Goal: Navigation & Orientation: Find specific page/section

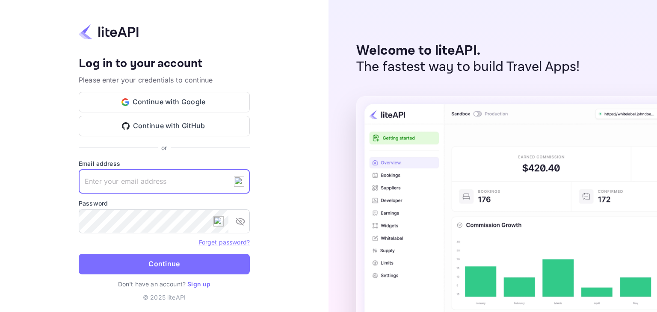
click at [142, 177] on input "text" at bounding box center [164, 182] width 171 height 24
paste input "[EMAIL_ADDRESS][DOMAIN_NAME]"
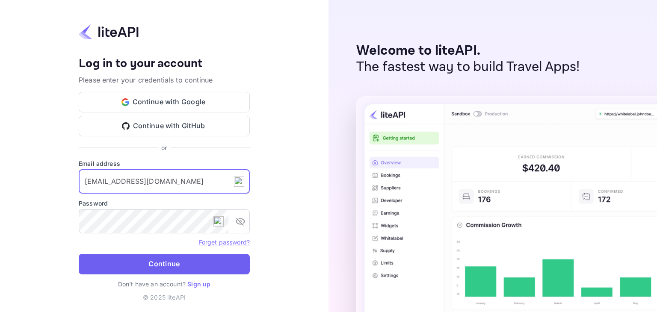
type input "[EMAIL_ADDRESS][DOMAIN_NAME]"
click at [175, 267] on button "Continue" at bounding box center [164, 264] width 171 height 21
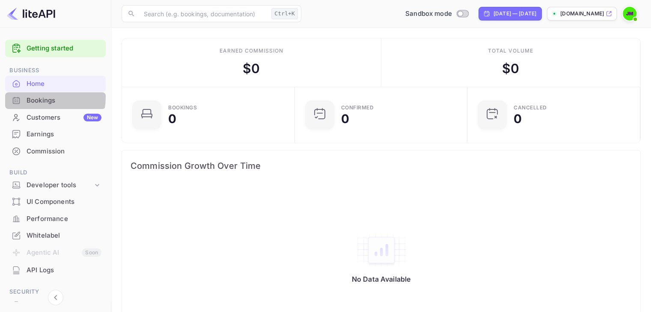
click at [35, 97] on div "Bookings" at bounding box center [64, 101] width 75 height 10
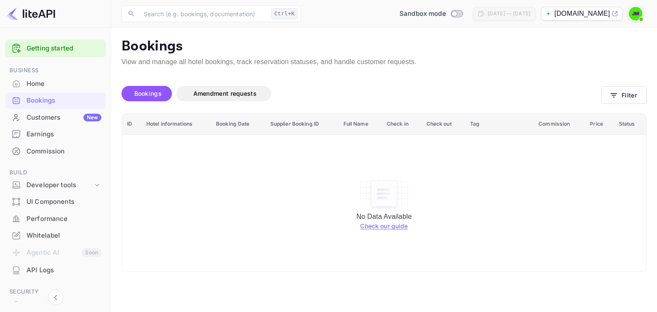
click at [47, 113] on div "Customers New" at bounding box center [64, 118] width 75 height 10
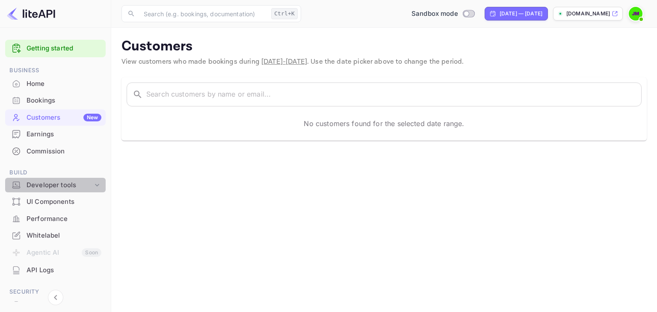
click at [60, 184] on div "Developer tools" at bounding box center [60, 186] width 66 height 10
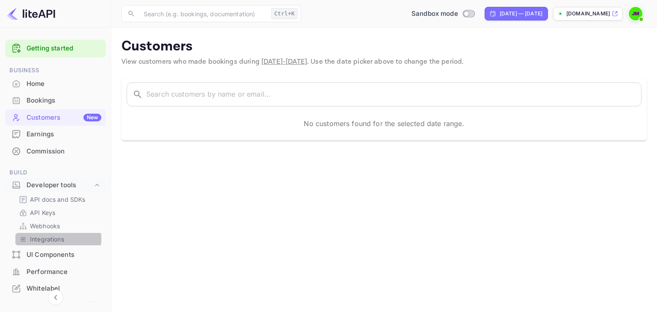
click at [48, 238] on p "Integrations" at bounding box center [47, 239] width 34 height 9
